Goal: Transaction & Acquisition: Purchase product/service

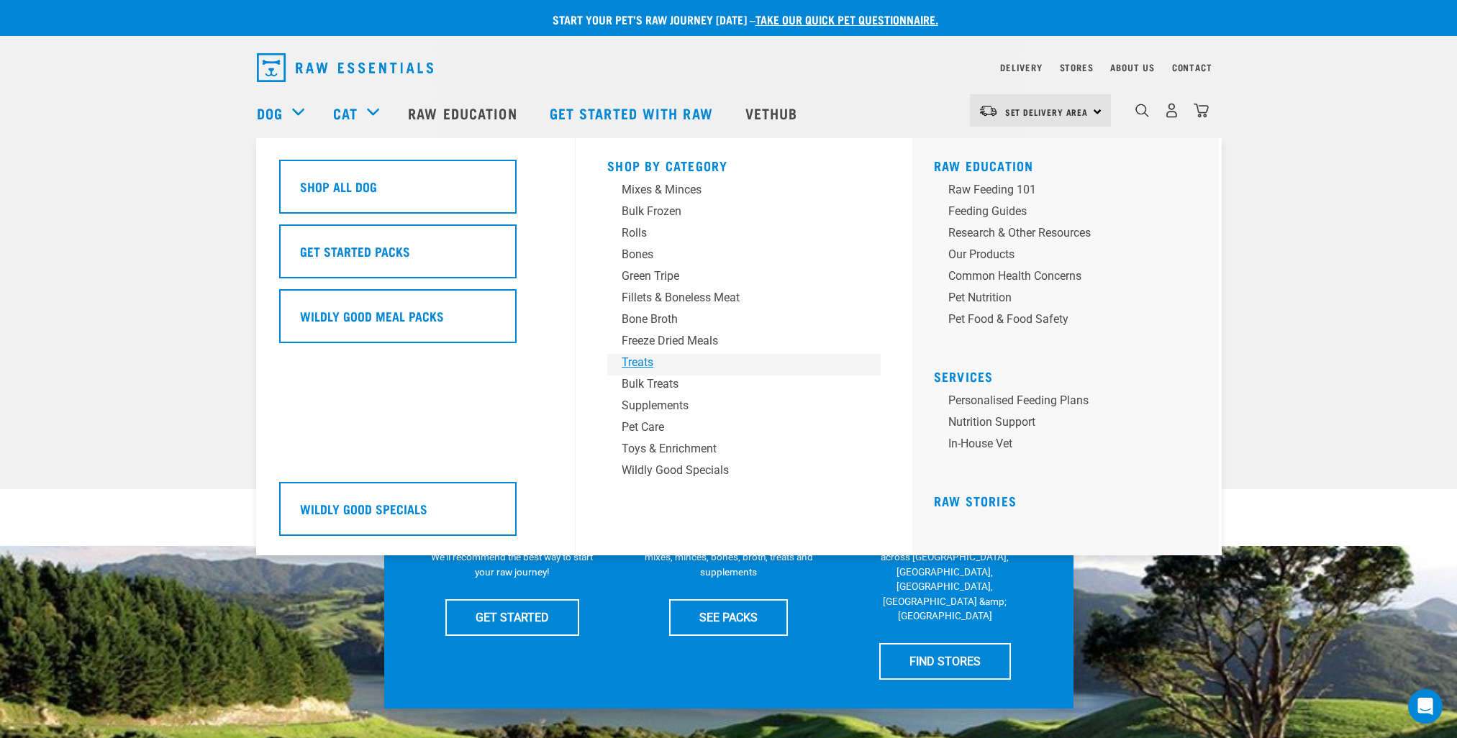
click at [640, 360] on div "Treats" at bounding box center [734, 362] width 224 height 17
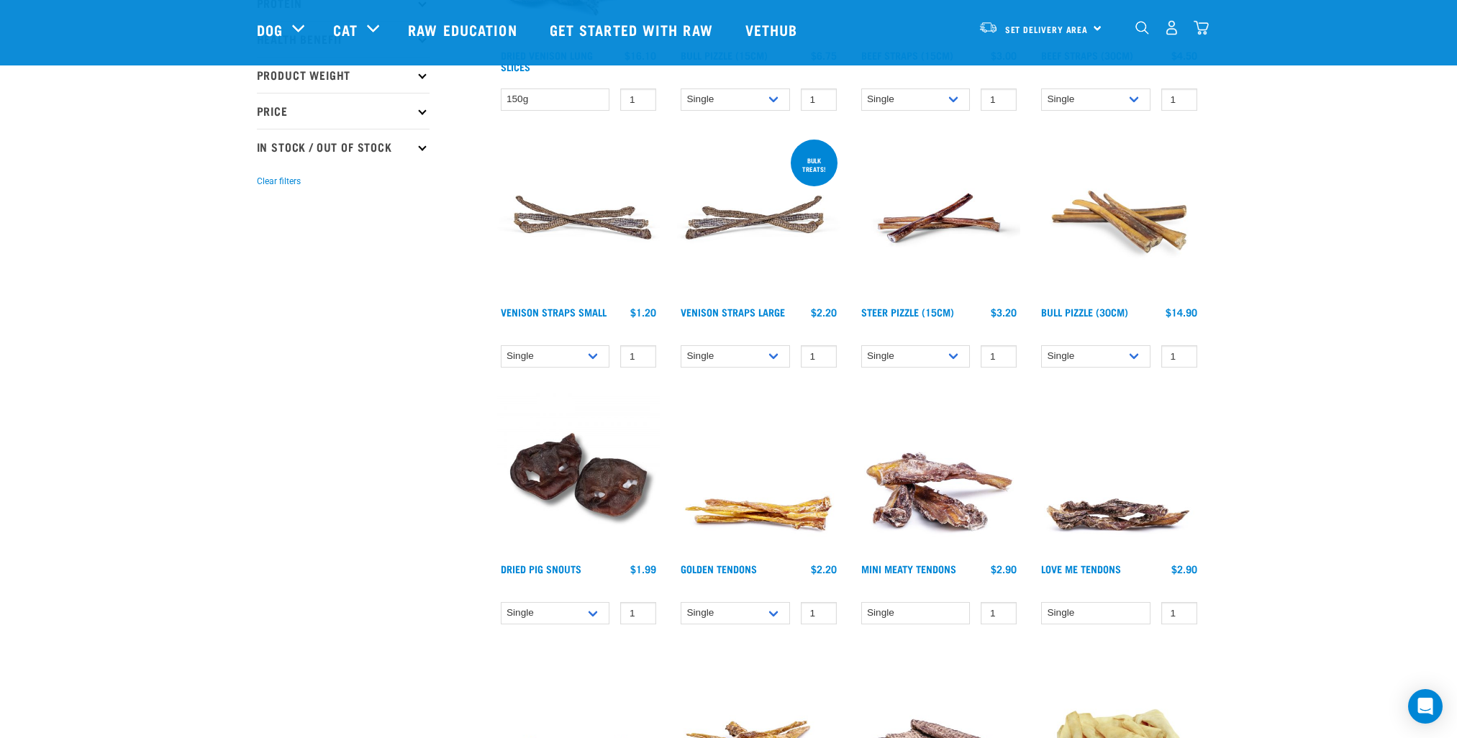
scroll to position [504, 0]
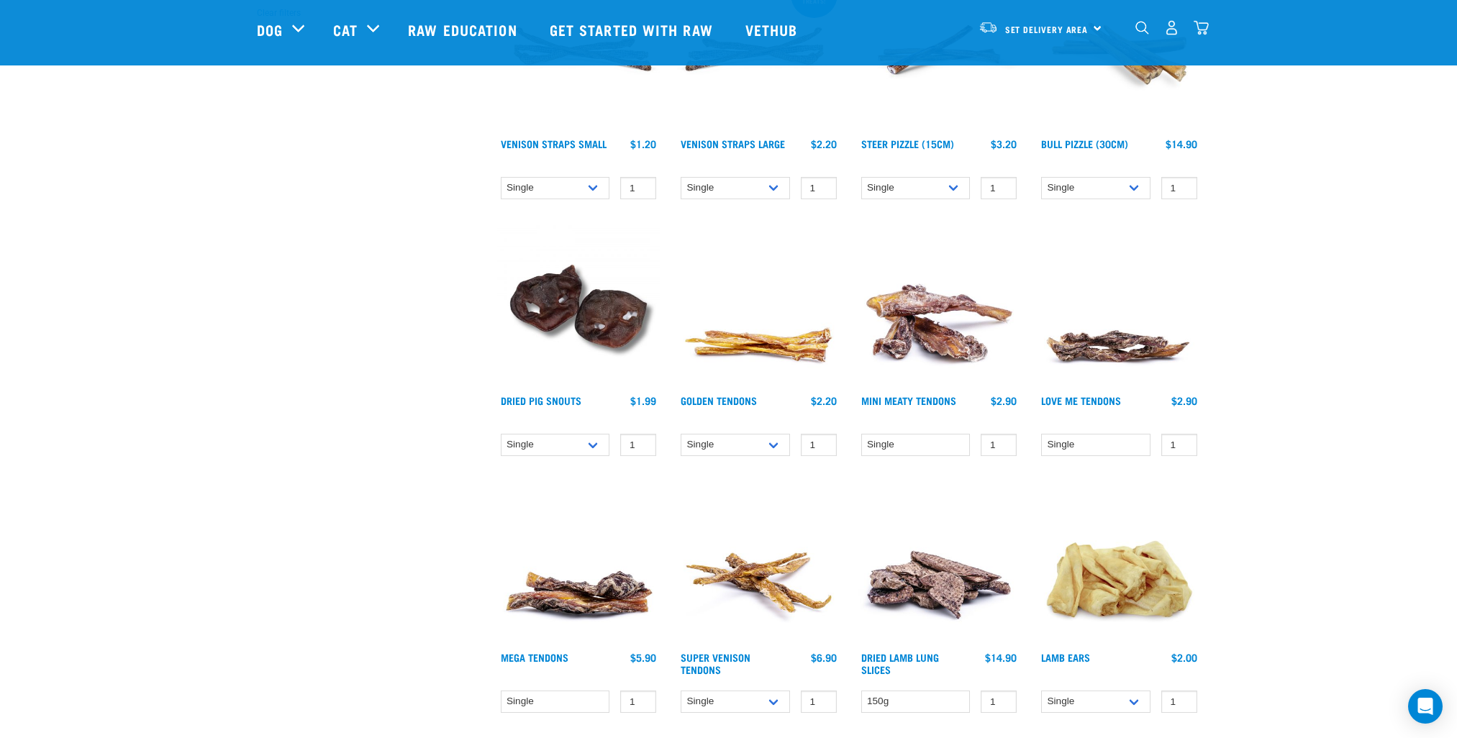
click at [535, 301] on img at bounding box center [578, 306] width 163 height 163
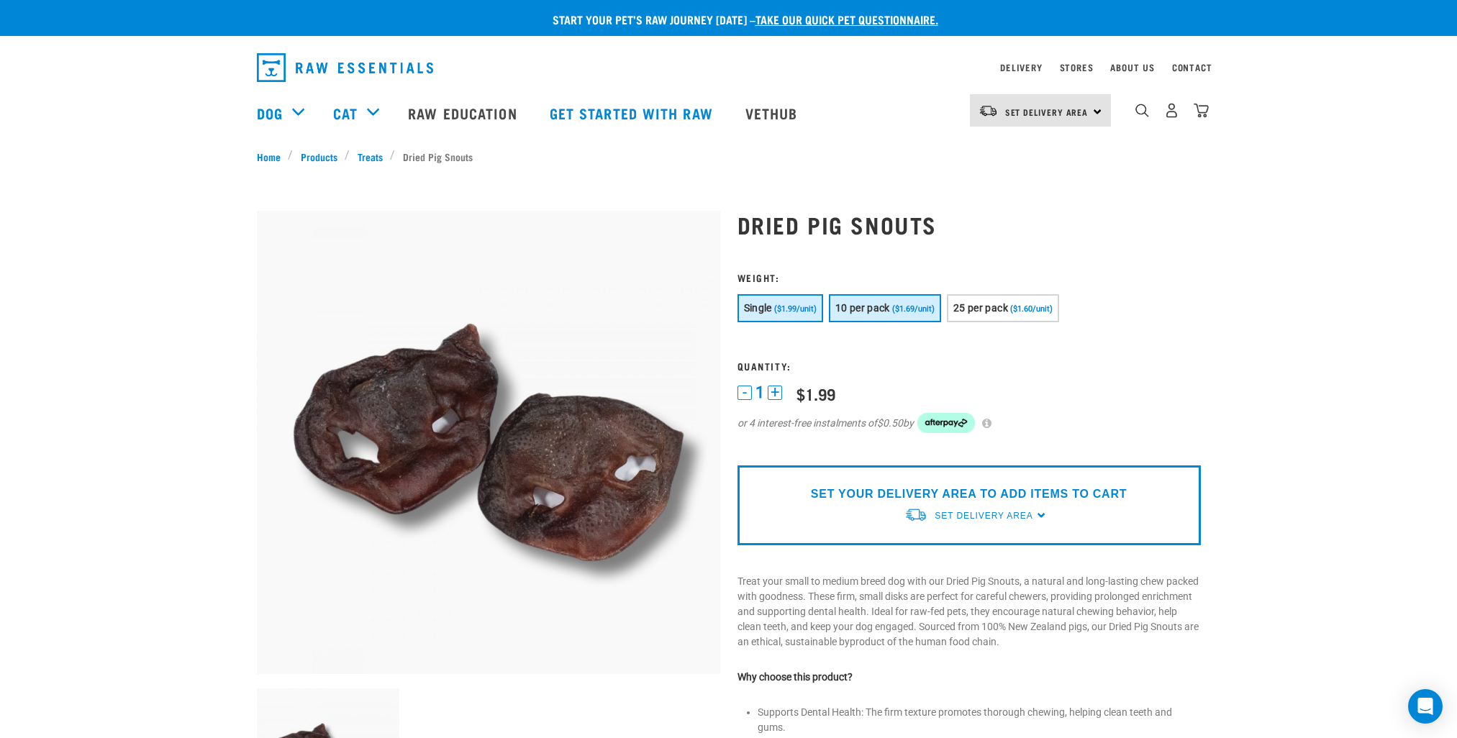
click at [860, 303] on span "10 per pack" at bounding box center [862, 308] width 55 height 12
click at [984, 316] on button "25 per pack ($1.60/unit)" at bounding box center [1003, 308] width 112 height 28
click at [905, 315] on button "10 per pack ($1.69/unit)" at bounding box center [885, 308] width 112 height 28
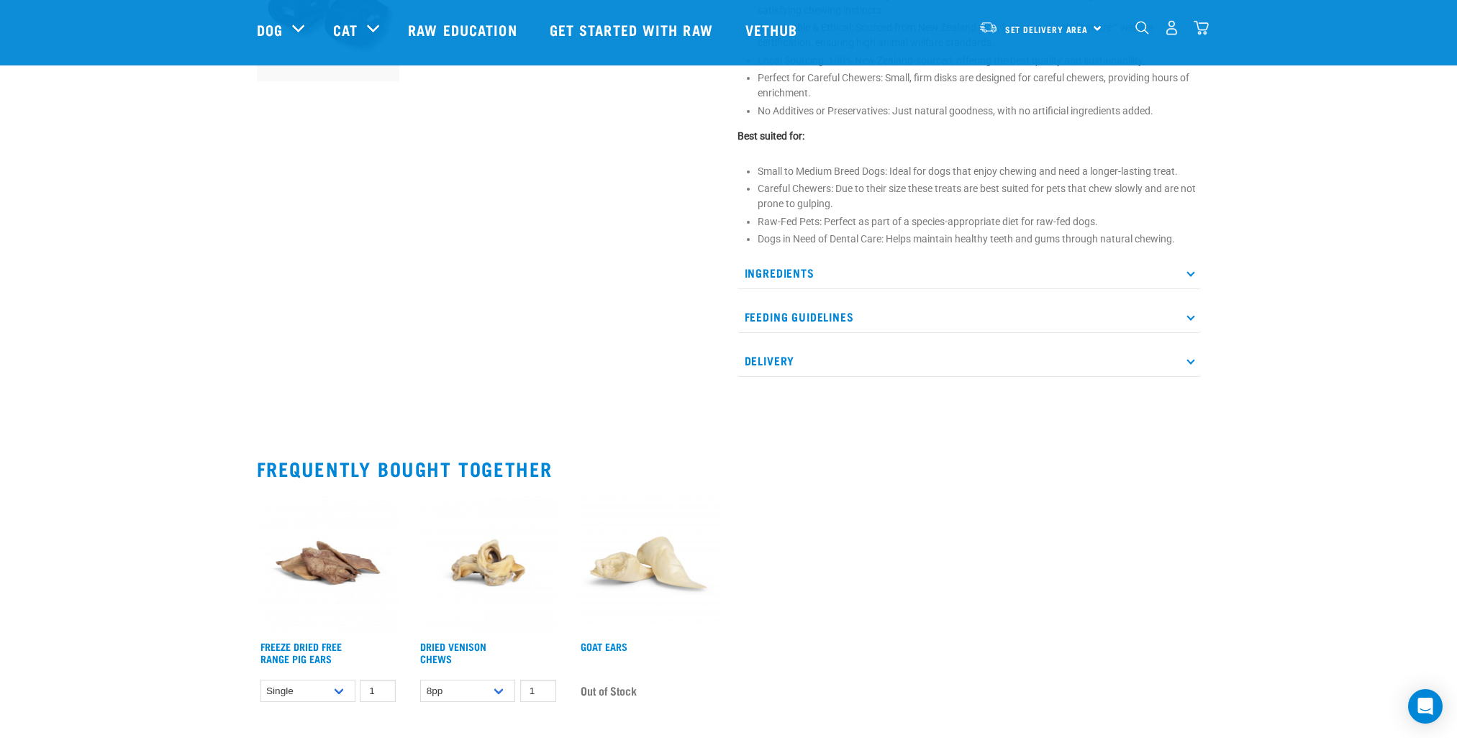
scroll to position [648, 0]
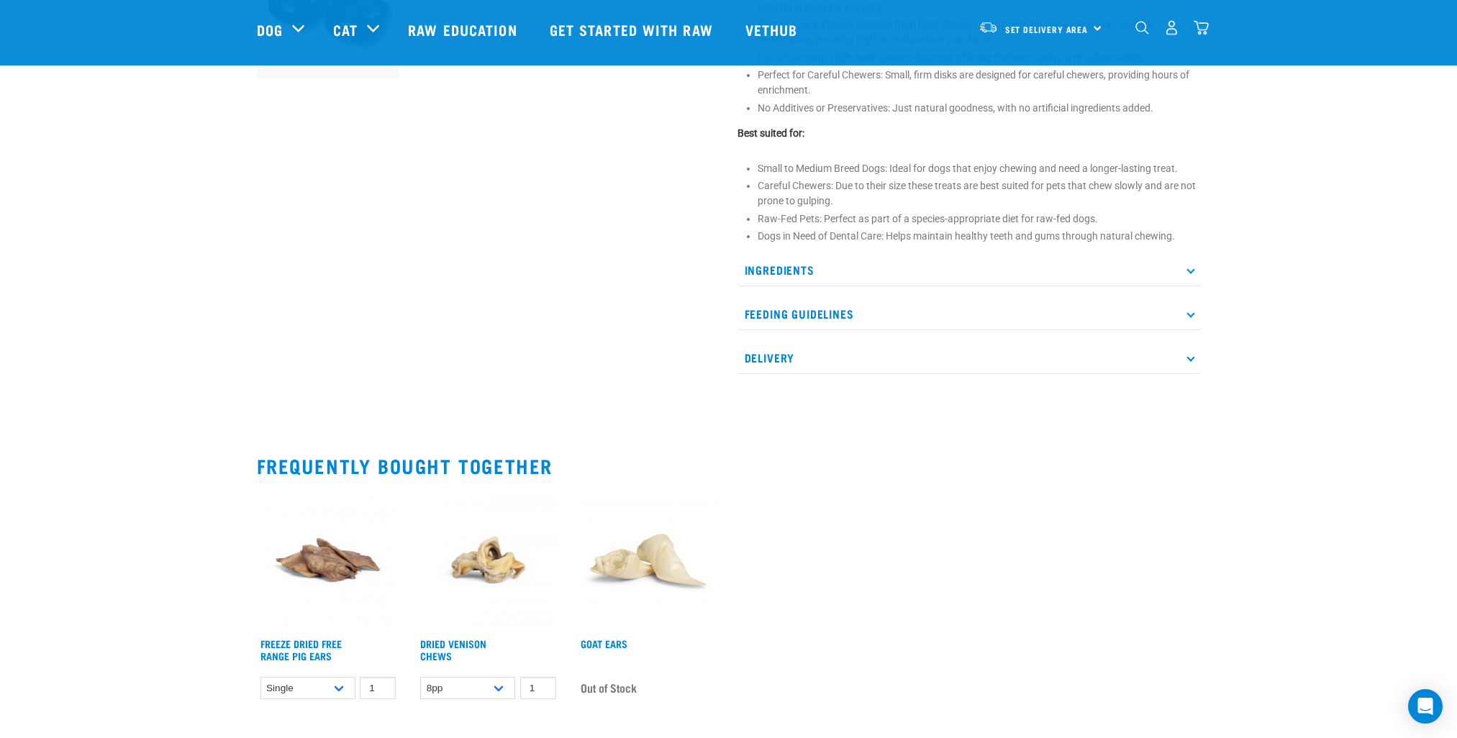
click at [850, 349] on p "Delivery" at bounding box center [968, 358] width 463 height 32
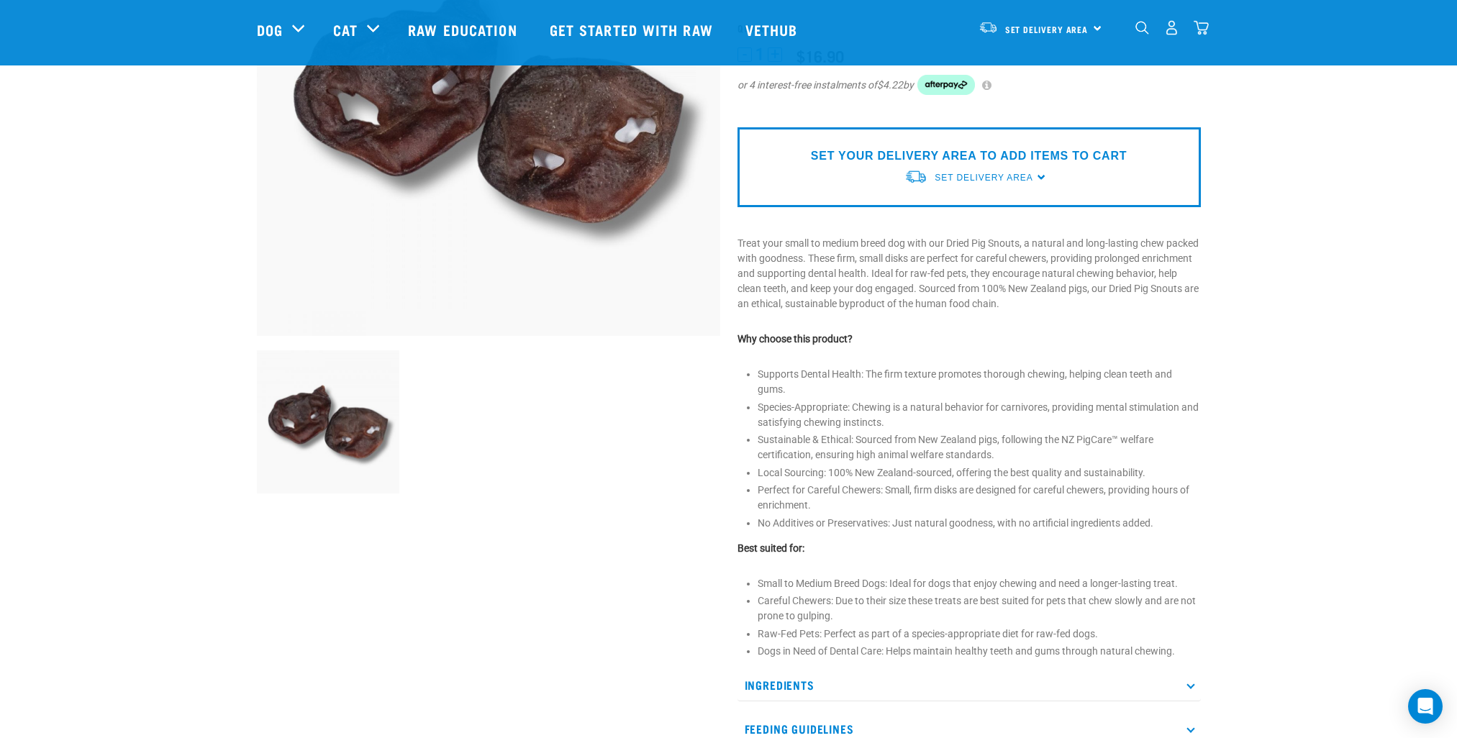
scroll to position [72, 0]
